Goal: Task Accomplishment & Management: Use online tool/utility

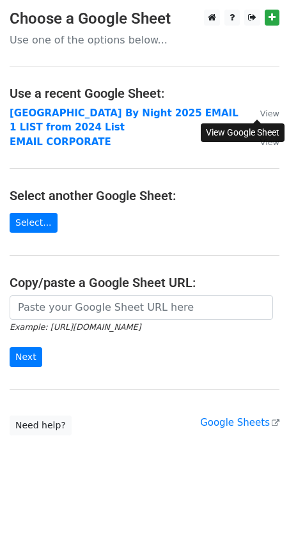
click at [263, 111] on small "View" at bounding box center [269, 114] width 19 height 10
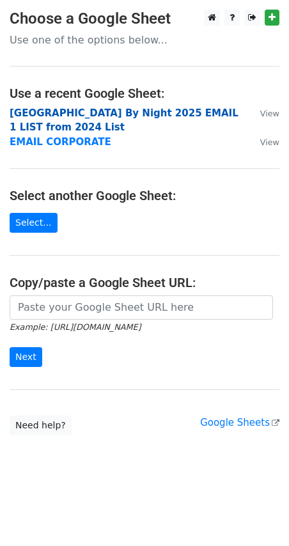
click at [187, 114] on strong "[GEOGRAPHIC_DATA] By Night 2025 EMAIL 1 LIST from 2024 List" at bounding box center [124, 120] width 229 height 26
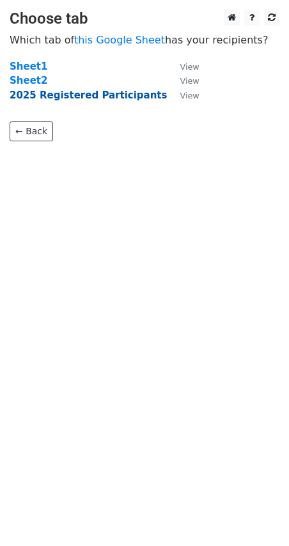
click at [117, 96] on strong "2025 Registered Participants" at bounding box center [88, 96] width 157 height 12
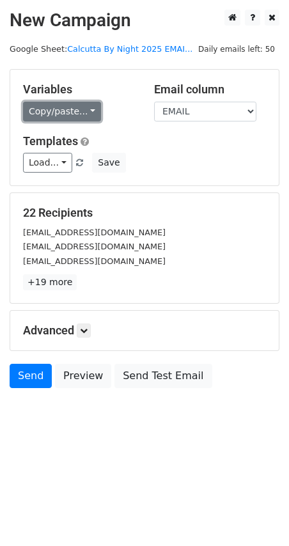
click at [50, 109] on link "Copy/paste..." at bounding box center [62, 112] width 78 height 20
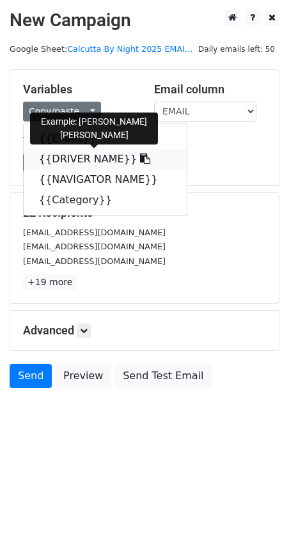
click at [88, 158] on link "{{DRIVER NAME}}" at bounding box center [105, 159] width 163 height 20
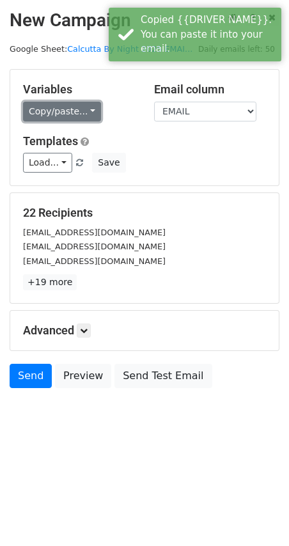
click at [63, 113] on link "Copy/paste..." at bounding box center [62, 112] width 78 height 20
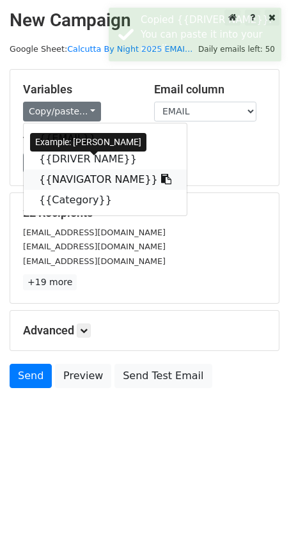
click at [75, 184] on link "{{NAVIGATOR NAME}}" at bounding box center [105, 179] width 163 height 20
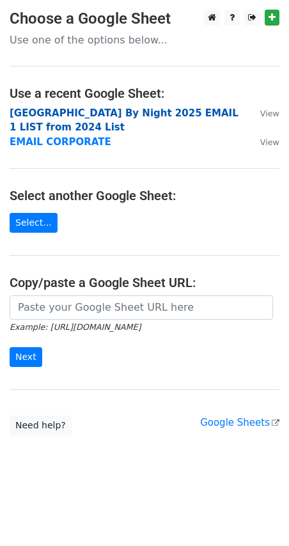
click at [98, 114] on strong "[GEOGRAPHIC_DATA] By Night 2025 EMAIL 1 LIST from 2024 List" at bounding box center [124, 120] width 229 height 26
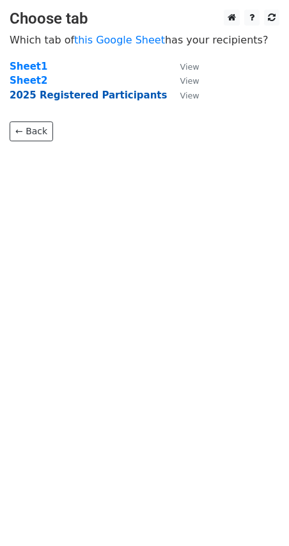
click at [75, 95] on strong "2025 Registered Participants" at bounding box center [88, 96] width 157 height 12
